Goal: Information Seeking & Learning: Check status

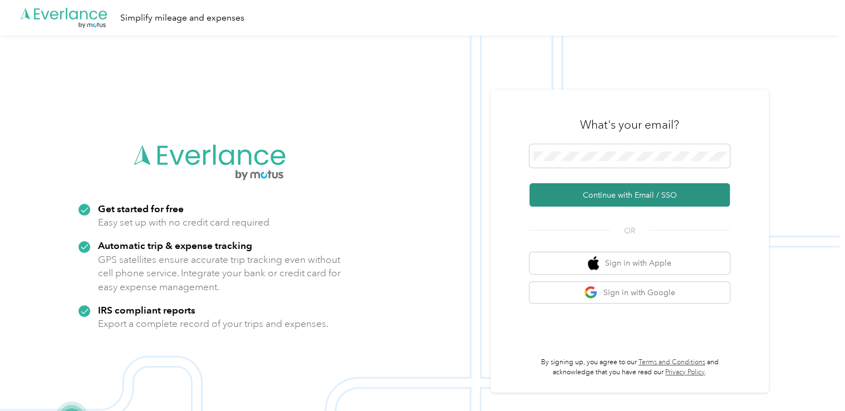
click at [625, 199] on button "Continue with Email / SSO" at bounding box center [629, 194] width 200 height 23
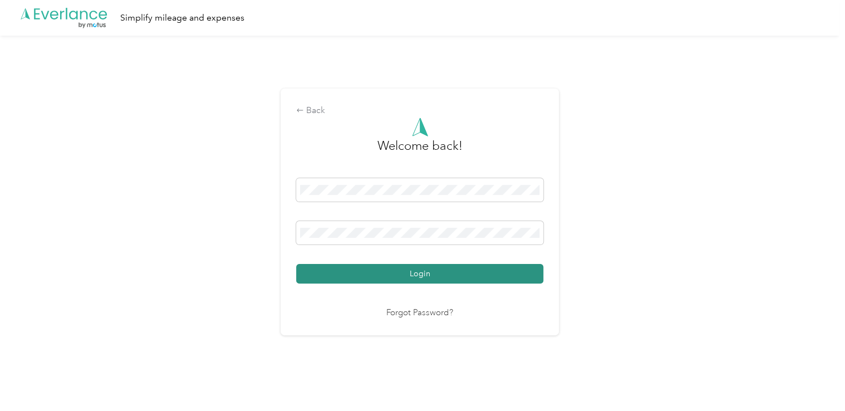
click at [462, 271] on button "Login" at bounding box center [419, 273] width 247 height 19
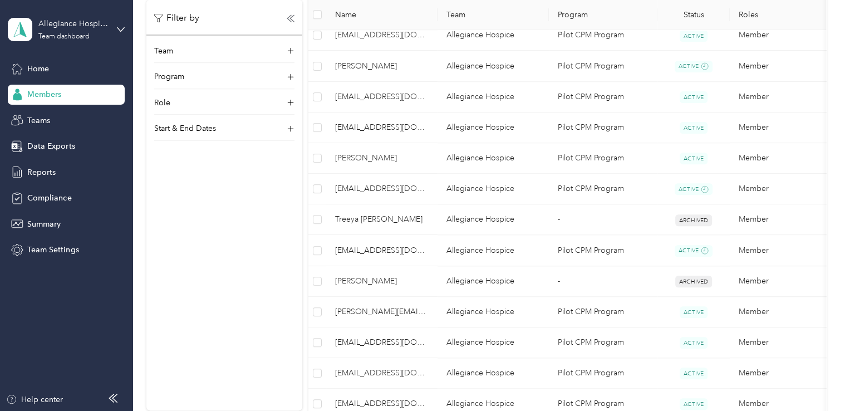
scroll to position [541, 0]
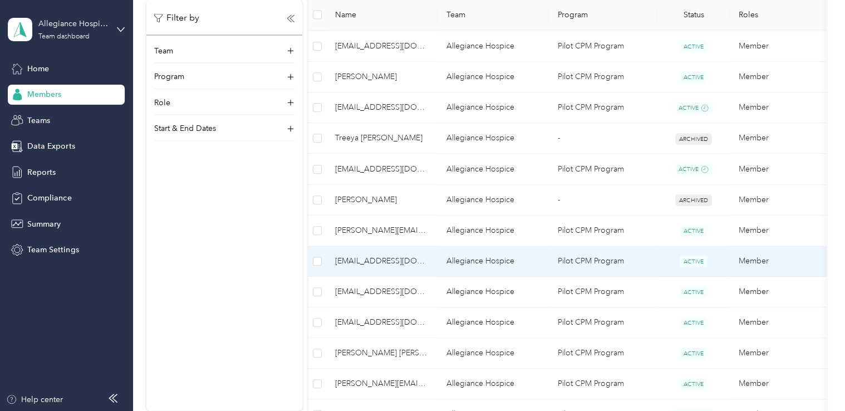
click at [605, 265] on td "Pilot CPM Program" at bounding box center [603, 261] width 109 height 31
click at [605, 410] on div "Drag to resize Click to close Loading member data" at bounding box center [420, 411] width 840 height 0
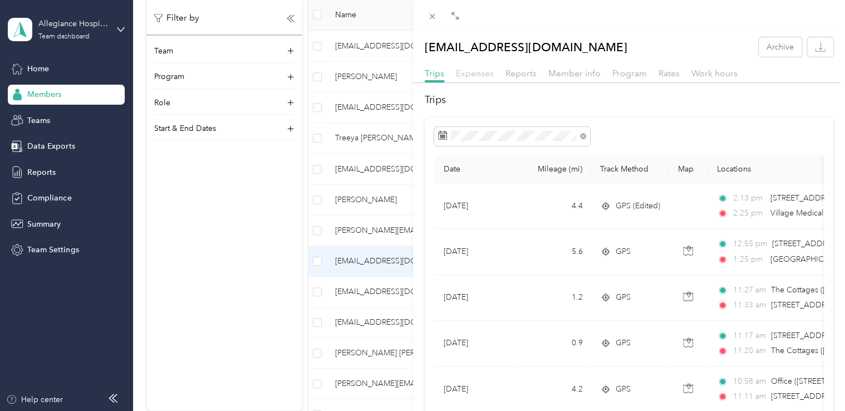
click at [488, 76] on span "Expenses" at bounding box center [475, 73] width 38 height 11
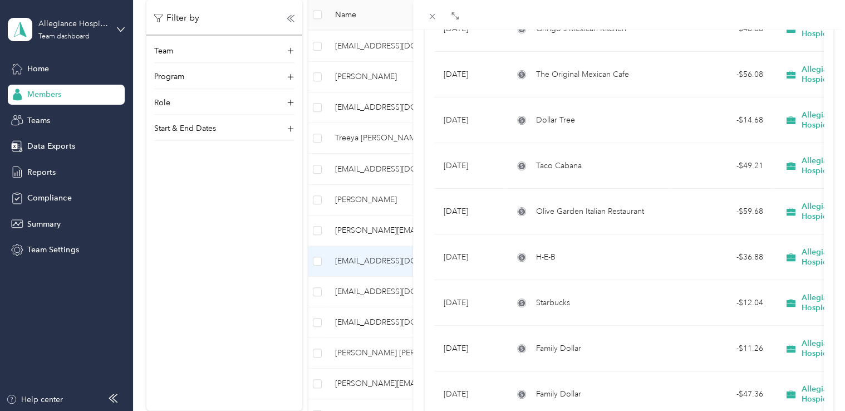
scroll to position [995, 0]
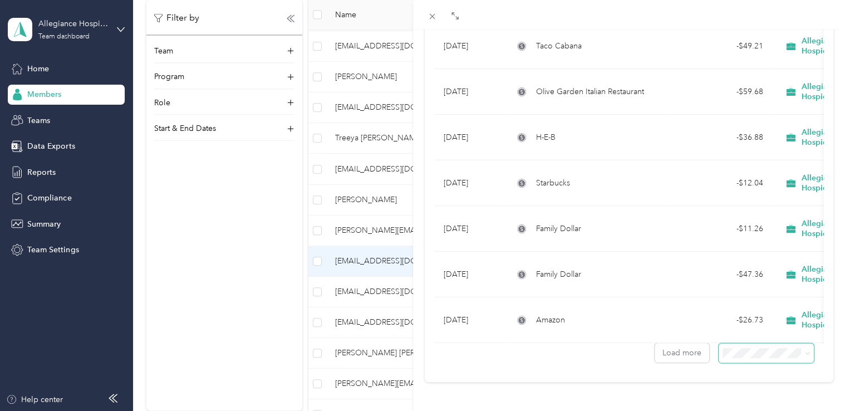
click at [805, 351] on icon at bounding box center [807, 353] width 5 height 5
click at [783, 319] on div "100 per load" at bounding box center [758, 318] width 80 height 12
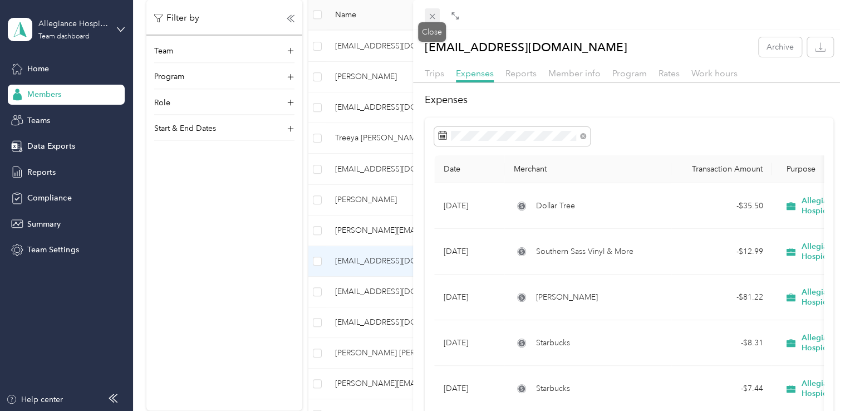
click at [430, 17] on icon at bounding box center [432, 16] width 9 height 9
